Goal: Task Accomplishment & Management: Manage account settings

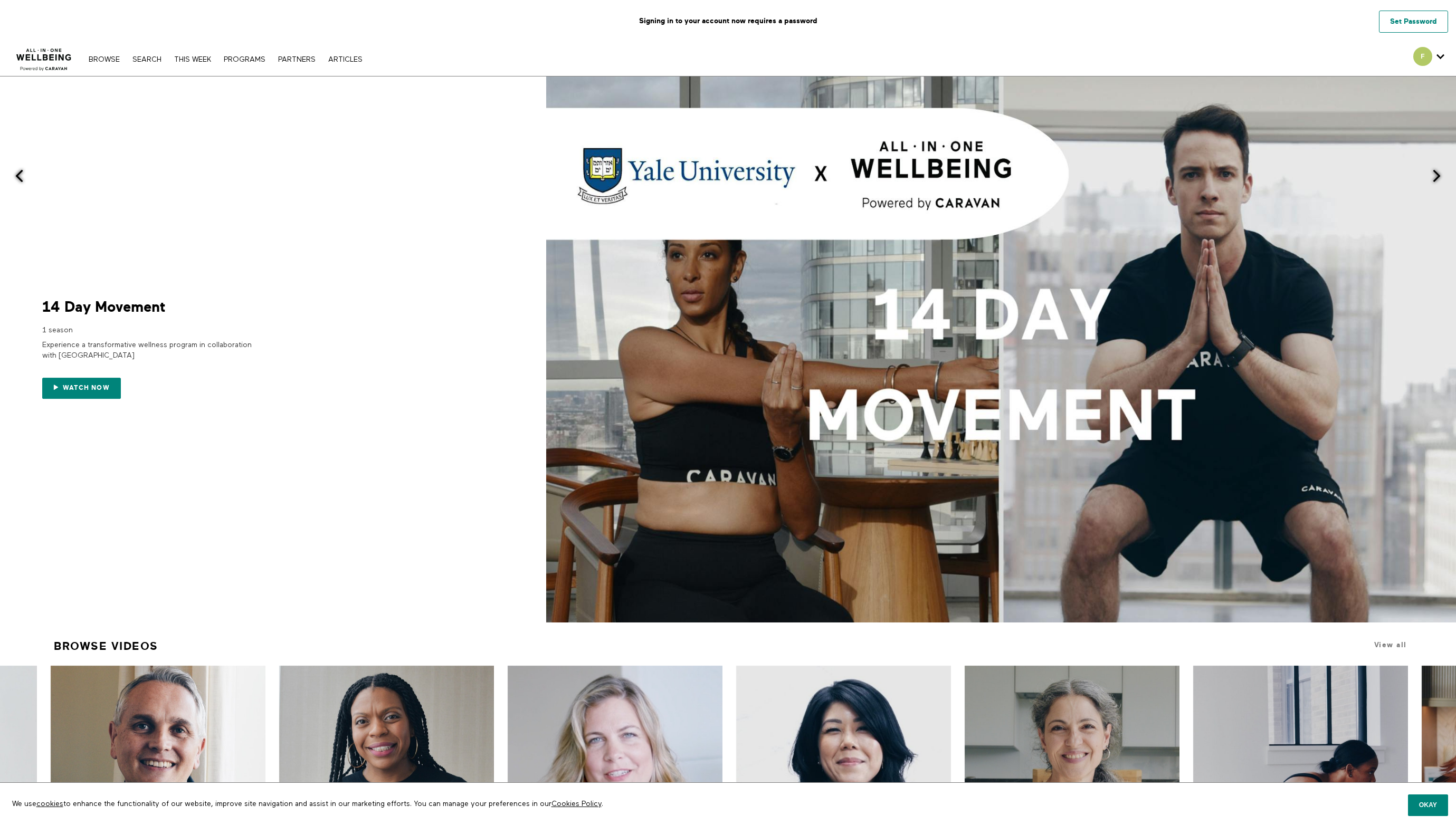
click at [1409, 24] on link "Set Password" at bounding box center [1413, 22] width 69 height 22
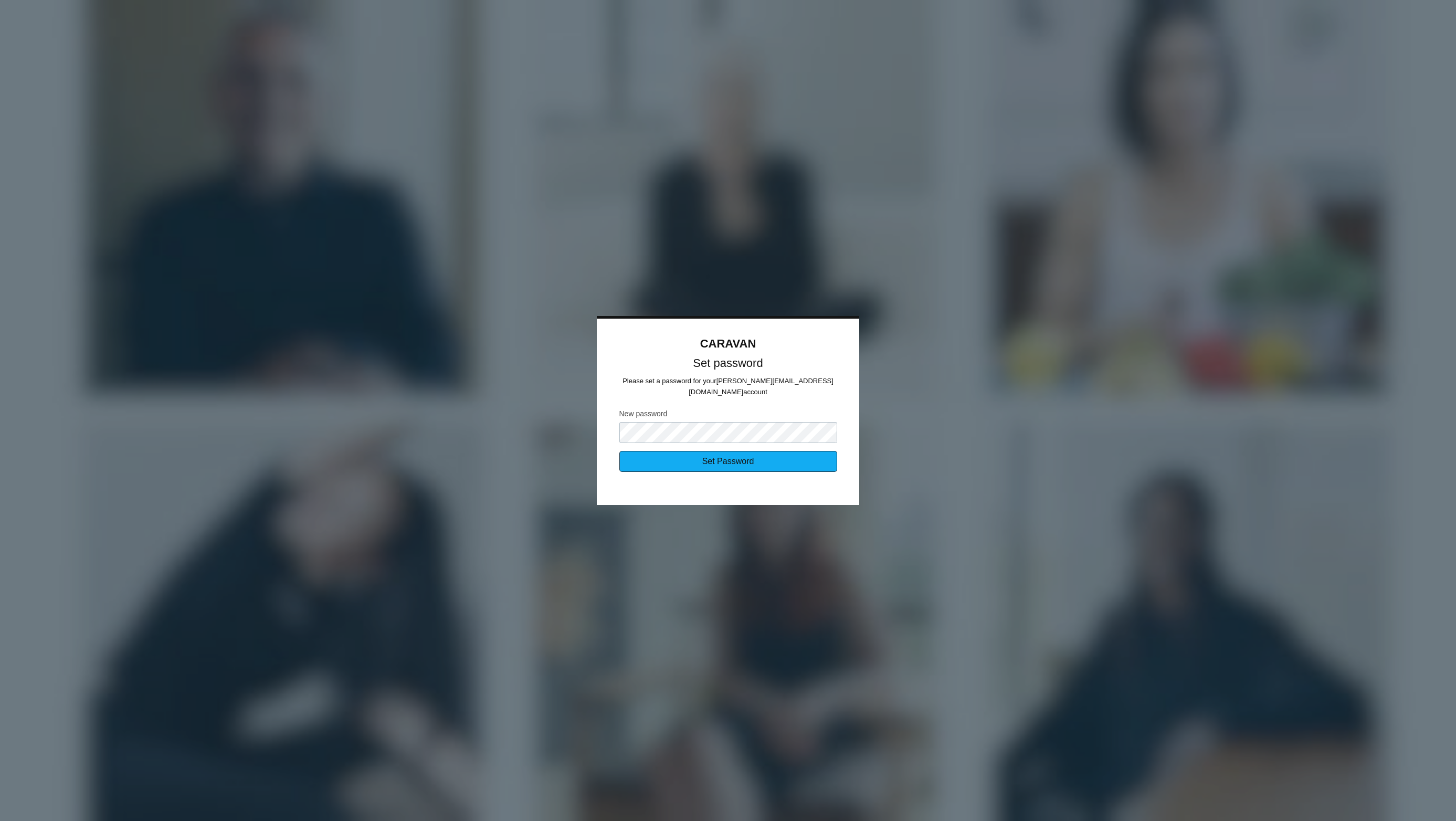
click at [715, 452] on input "Set Password" at bounding box center [728, 461] width 218 height 21
type input "Sending..."
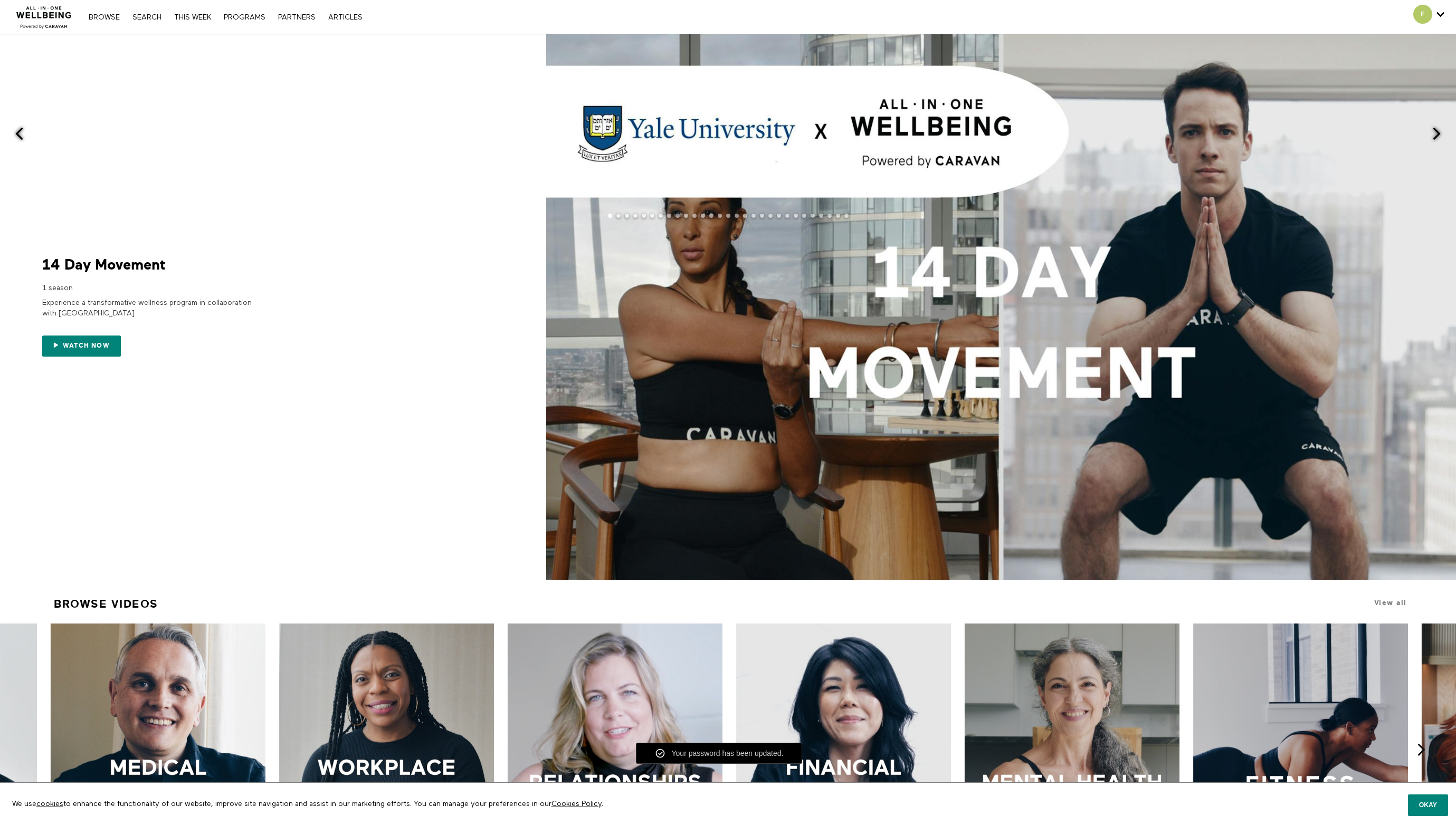
click at [346, 177] on div at bounding box center [728, 307] width 1456 height 546
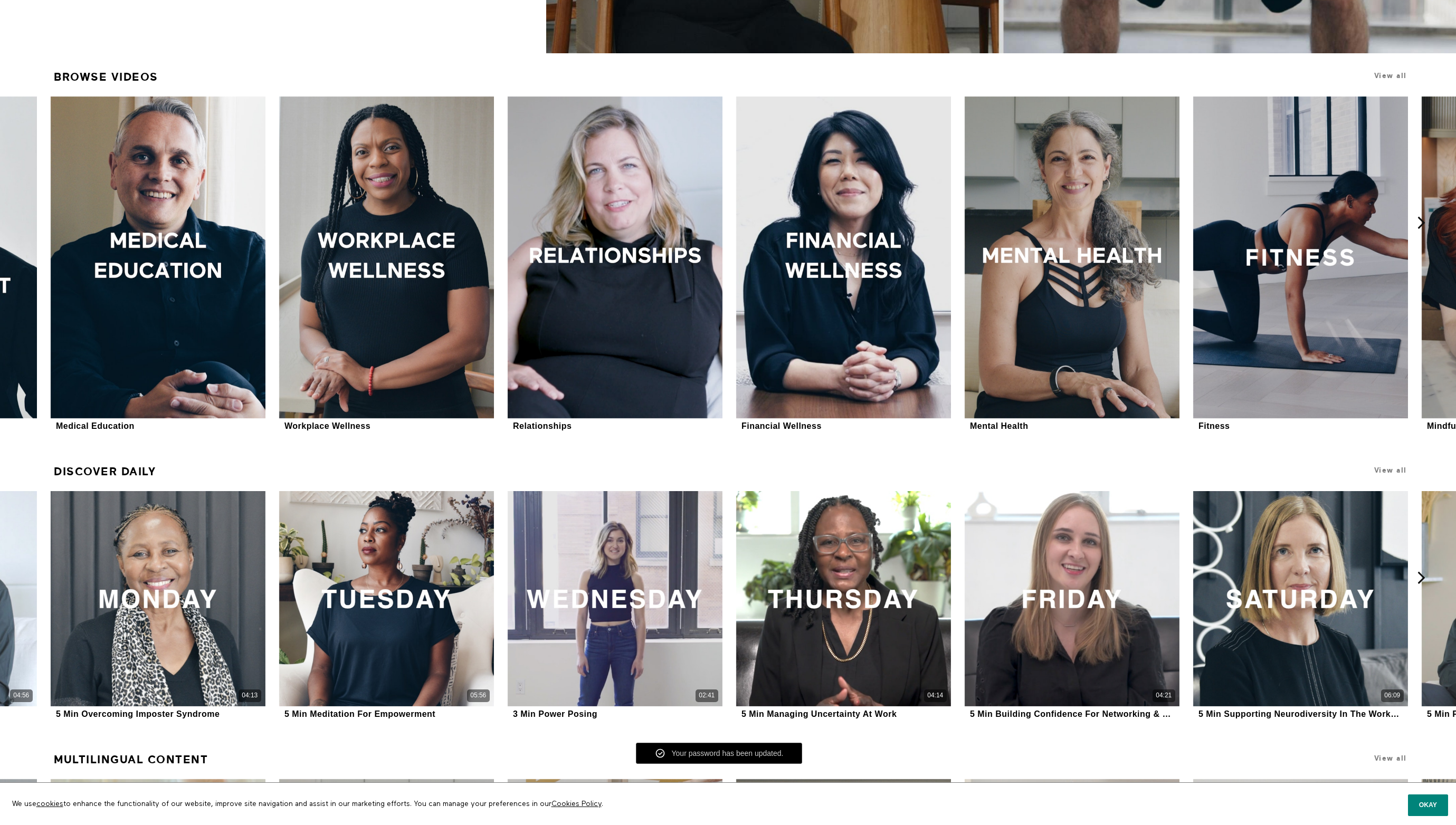
scroll to position [902, 0]
